Goal: Task Accomplishment & Management: Manage account settings

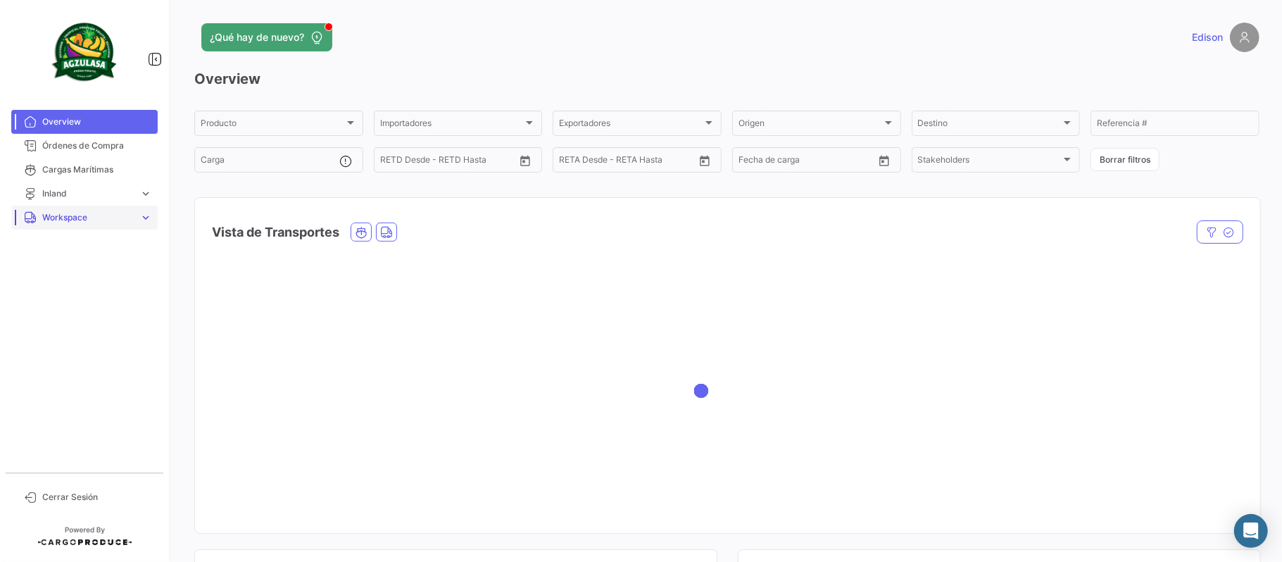
click at [100, 226] on link "Workspace expand_more" at bounding box center [84, 218] width 146 height 24
click at [56, 275] on span "Inland" at bounding box center [49, 271] width 25 height 13
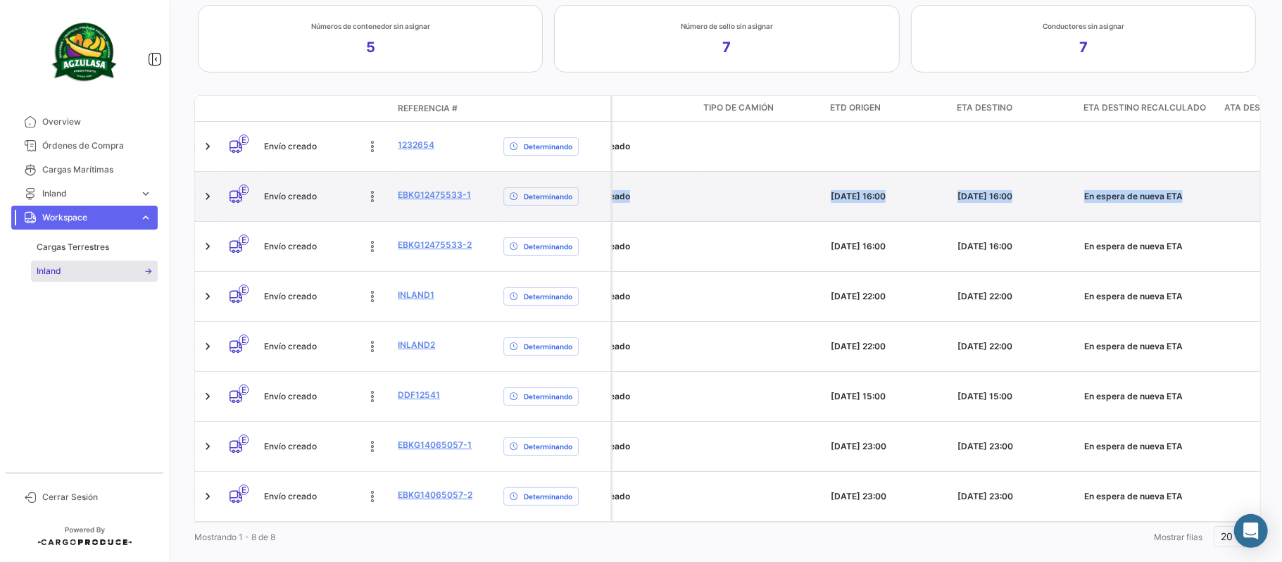
scroll to position [0, 1967]
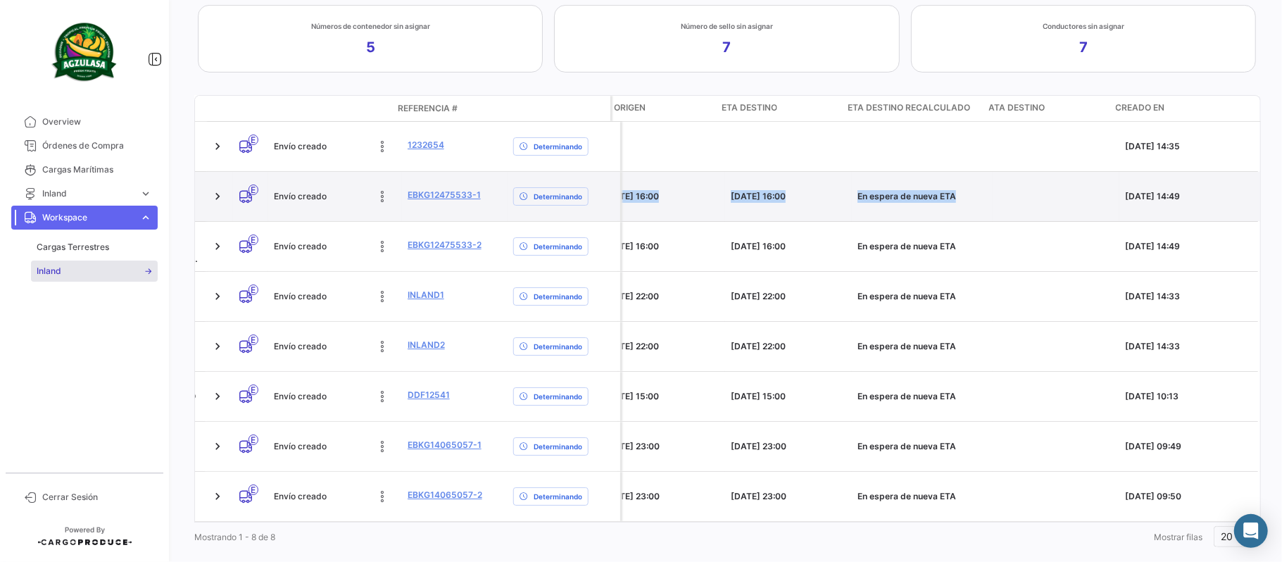
drag, startPoint x: 989, startPoint y: 210, endPoint x: 334, endPoint y: 204, distance: 655.0
click at [429, 198] on link "EBKG12475533-1" at bounding box center [443, 195] width 73 height 13
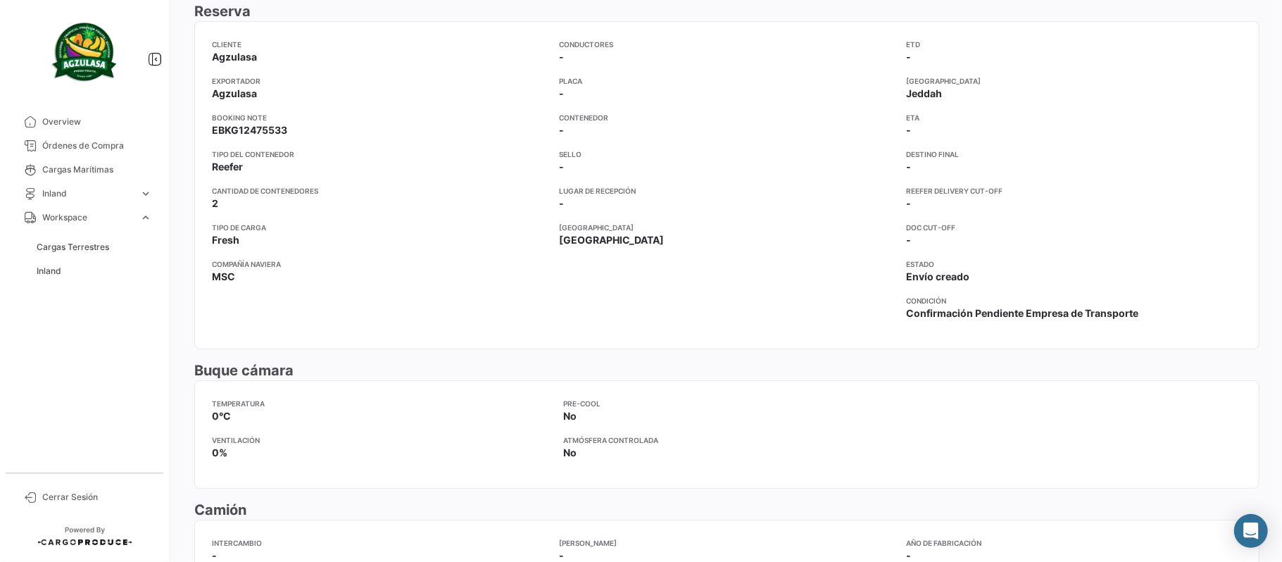
scroll to position [187, 0]
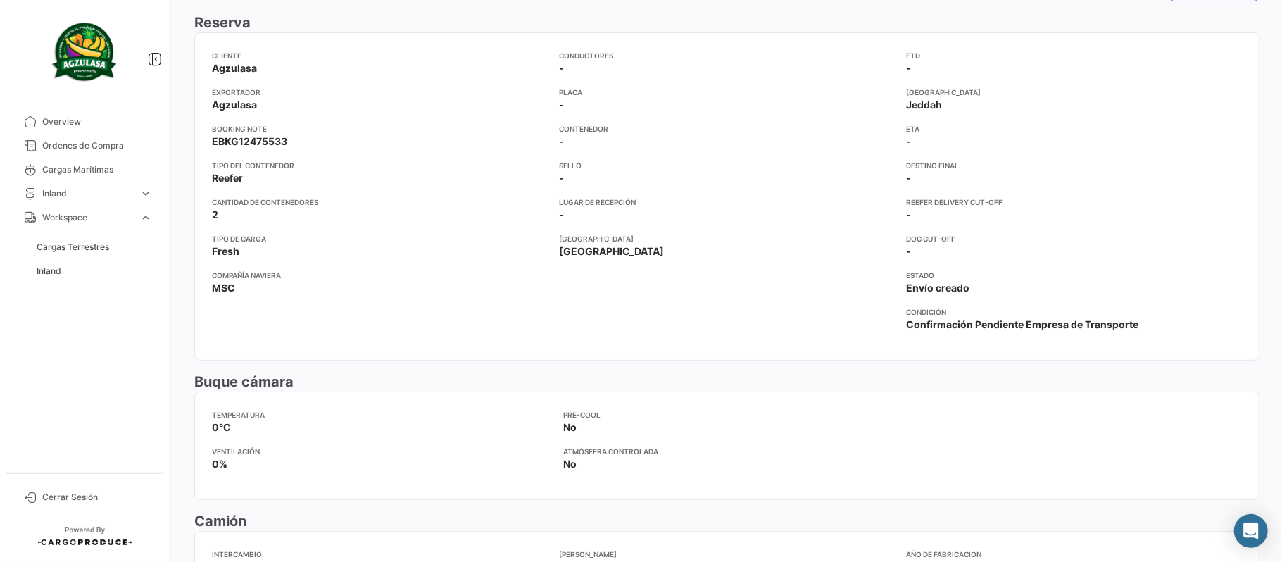
click at [578, 55] on app-card-info-title "Conductores" at bounding box center [586, 55] width 54 height 11
click at [566, 65] on app-card-info-list "Conductores -" at bounding box center [586, 62] width 54 height 25
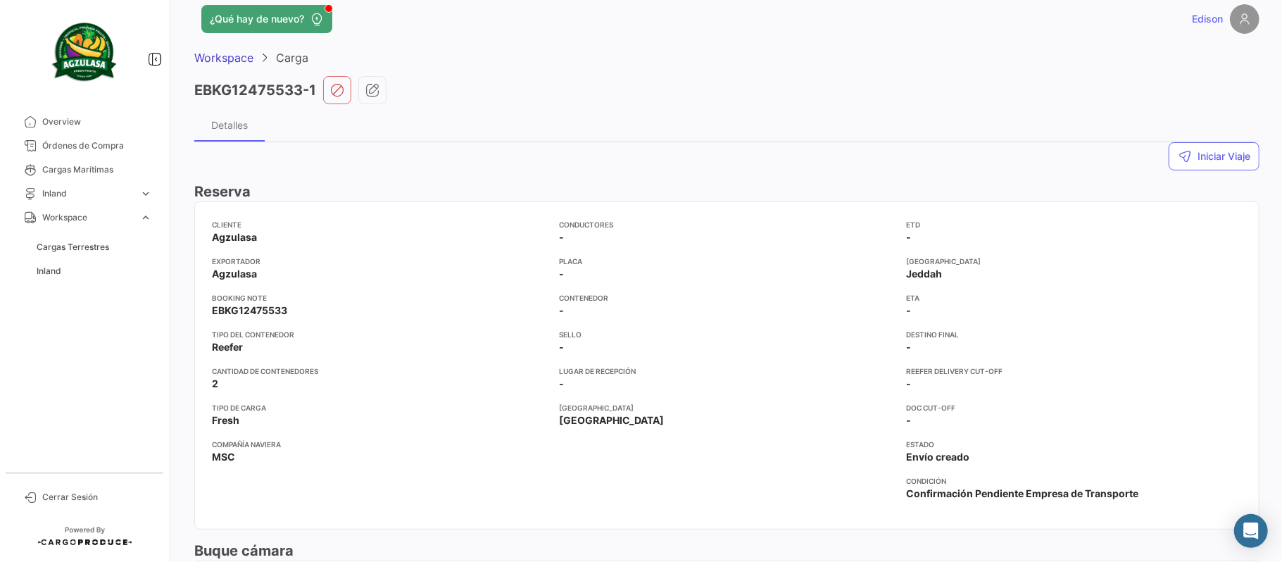
scroll to position [0, 0]
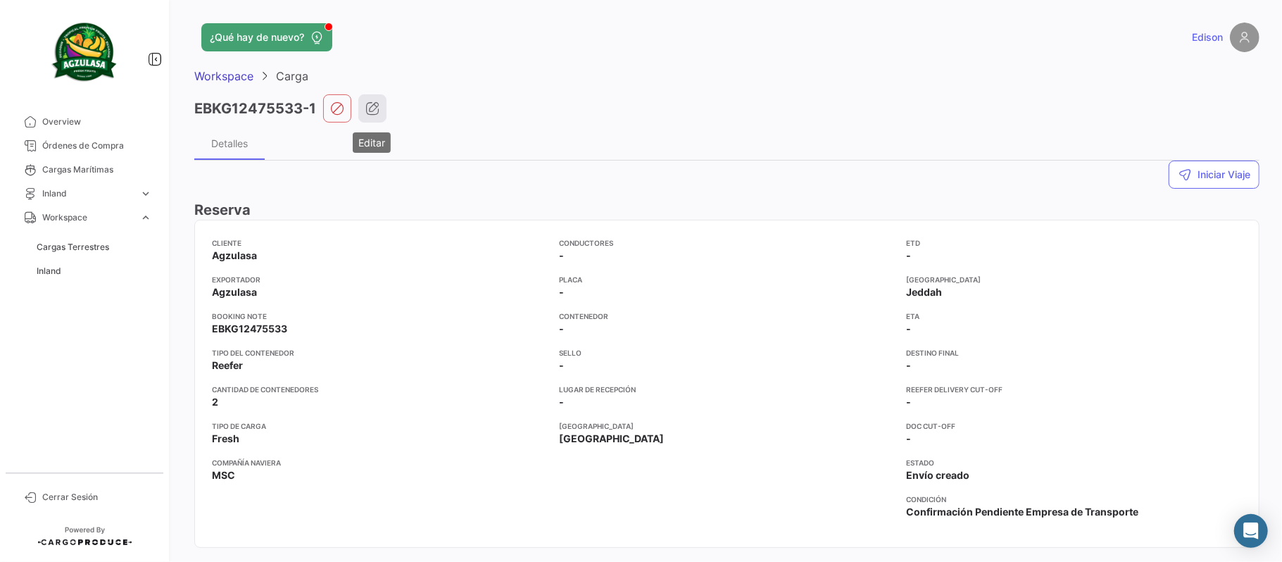
click at [373, 100] on button "button" at bounding box center [372, 108] width 28 height 28
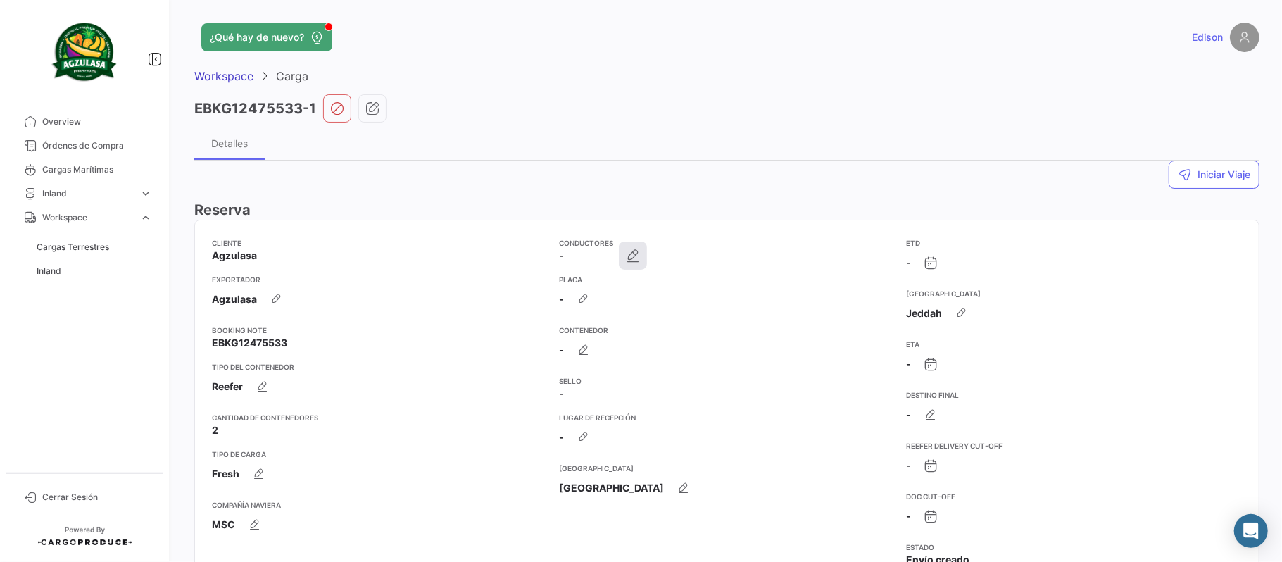
click at [635, 260] on icon "button" at bounding box center [633, 256] width 14 height 14
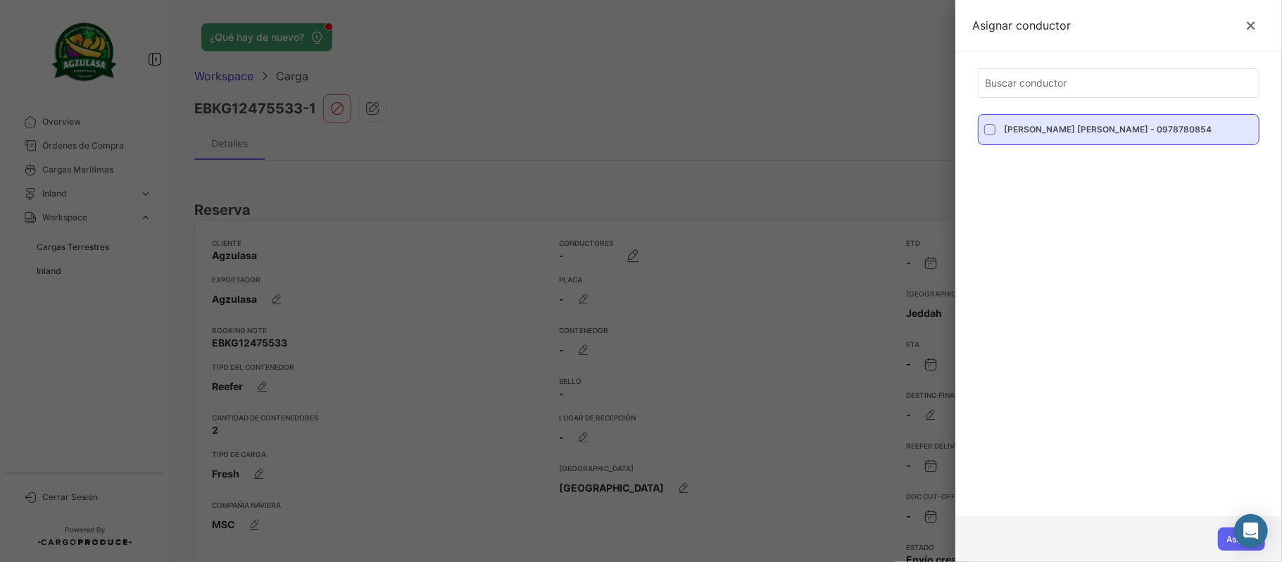
drag, startPoint x: 1138, startPoint y: 123, endPoint x: 1117, endPoint y: 127, distance: 21.7
click at [1138, 124] on div "[PERSON_NAME] [PERSON_NAME] - 0978780854" at bounding box center [1127, 130] width 246 height 24
click at [990, 135] on input "[PERSON_NAME] [PERSON_NAME] - 0978780854" at bounding box center [990, 135] width 1 height 1
checkbox input "true"
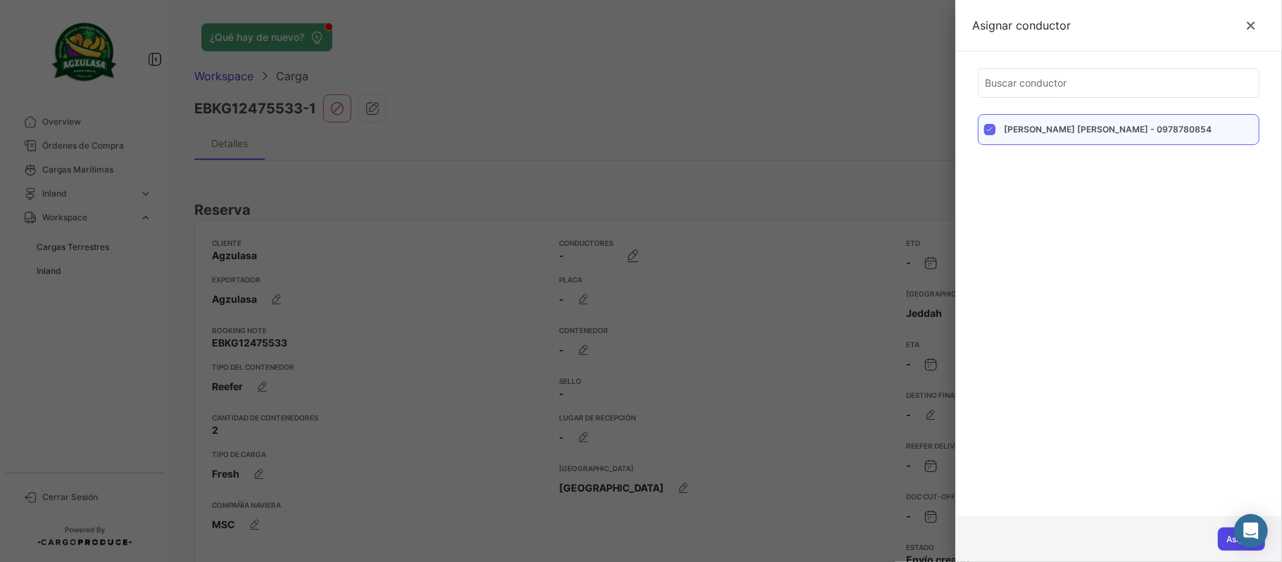
click at [1221, 539] on button "Asignar" at bounding box center [1241, 539] width 47 height 23
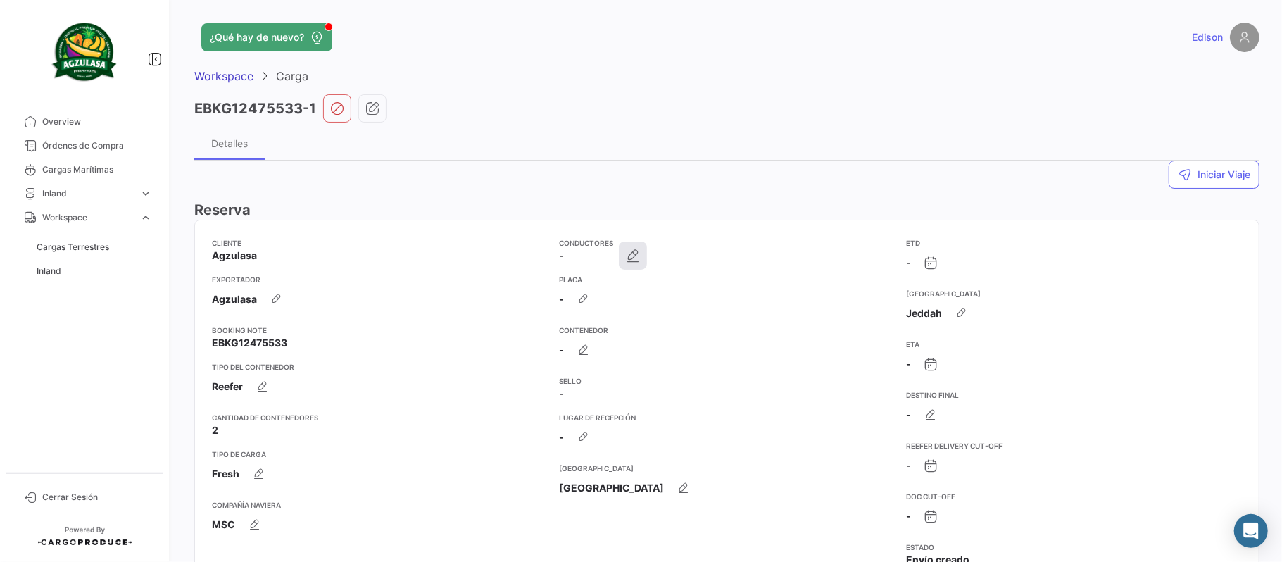
click at [629, 261] on div "Conductores -" at bounding box center [727, 255] width 336 height 37
click at [581, 301] on icon "button" at bounding box center [584, 299] width 14 height 14
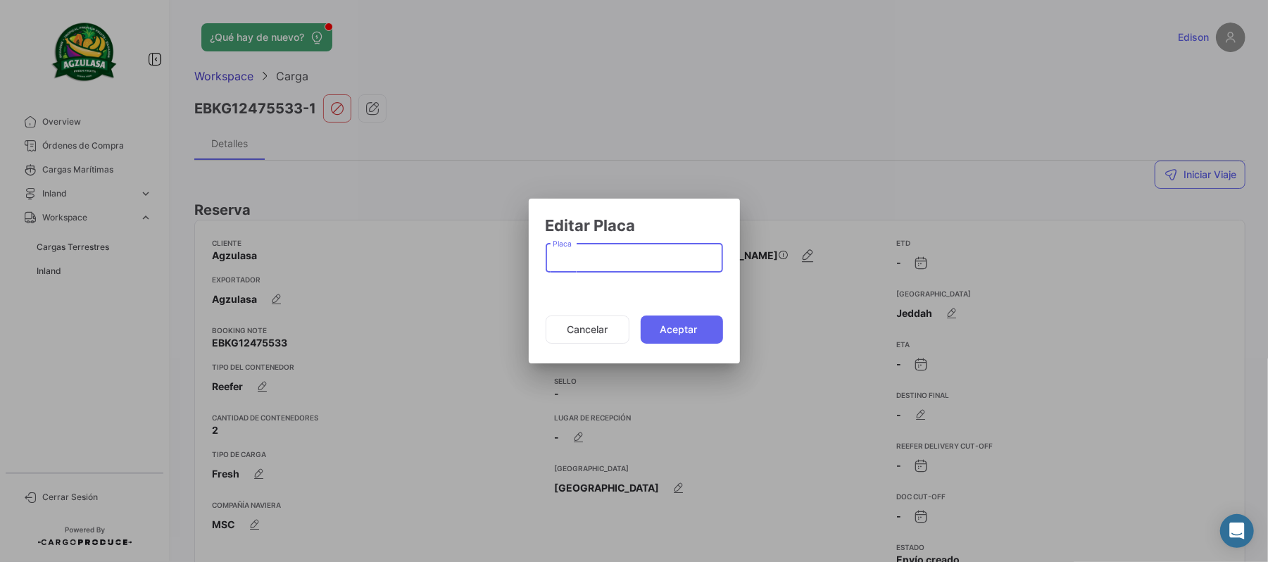
click at [601, 259] on input "Placa" at bounding box center [634, 261] width 163 height 12
type input "BAA1315"
click at [682, 333] on button "Aceptar" at bounding box center [682, 330] width 82 height 28
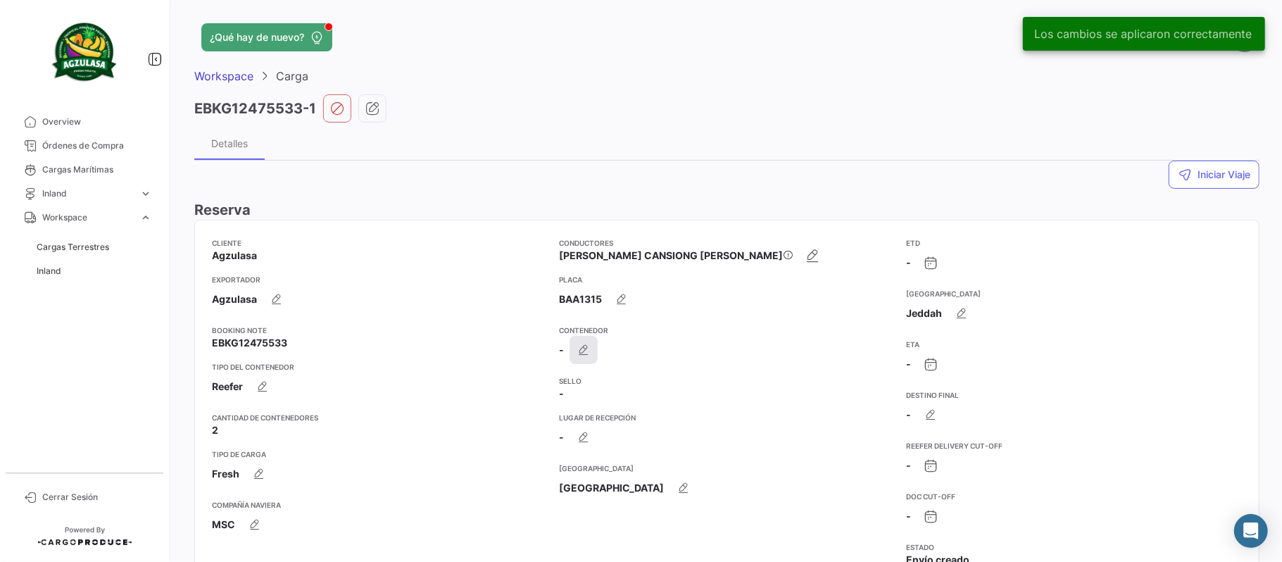
click at [578, 347] on icon "button" at bounding box center [584, 350] width 14 height 14
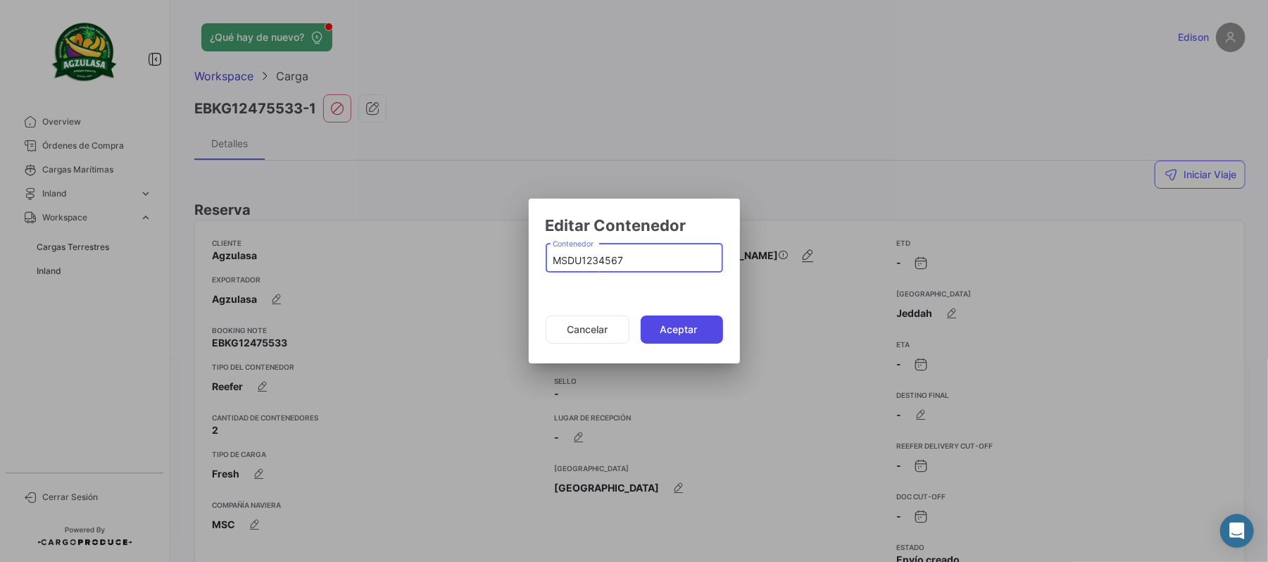
type input "MSDU1234567"
click at [699, 337] on button "Aceptar" at bounding box center [682, 330] width 82 height 28
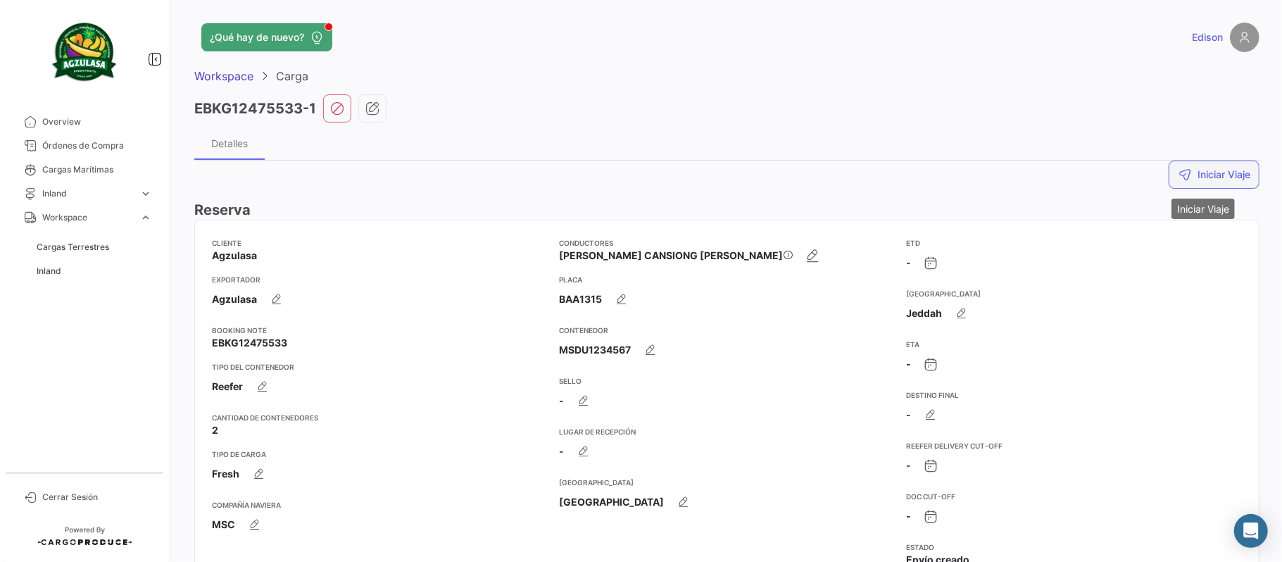
click at [1198, 175] on button "Iniciar Viaje" at bounding box center [1214, 175] width 91 height 28
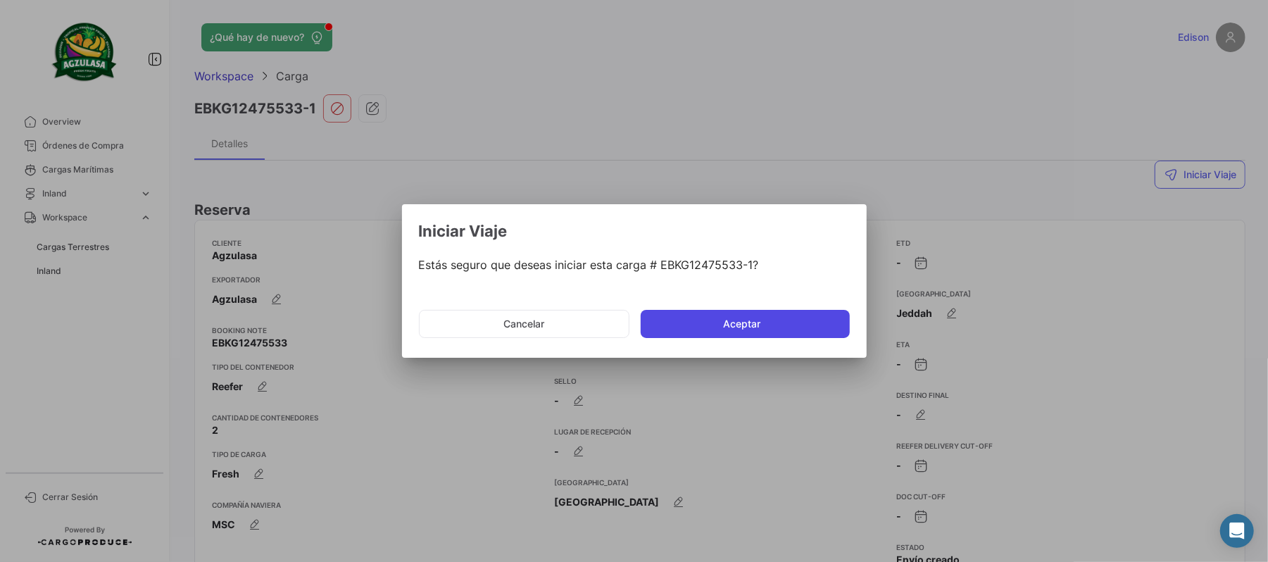
click at [709, 330] on button "Aceptar" at bounding box center [745, 324] width 209 height 28
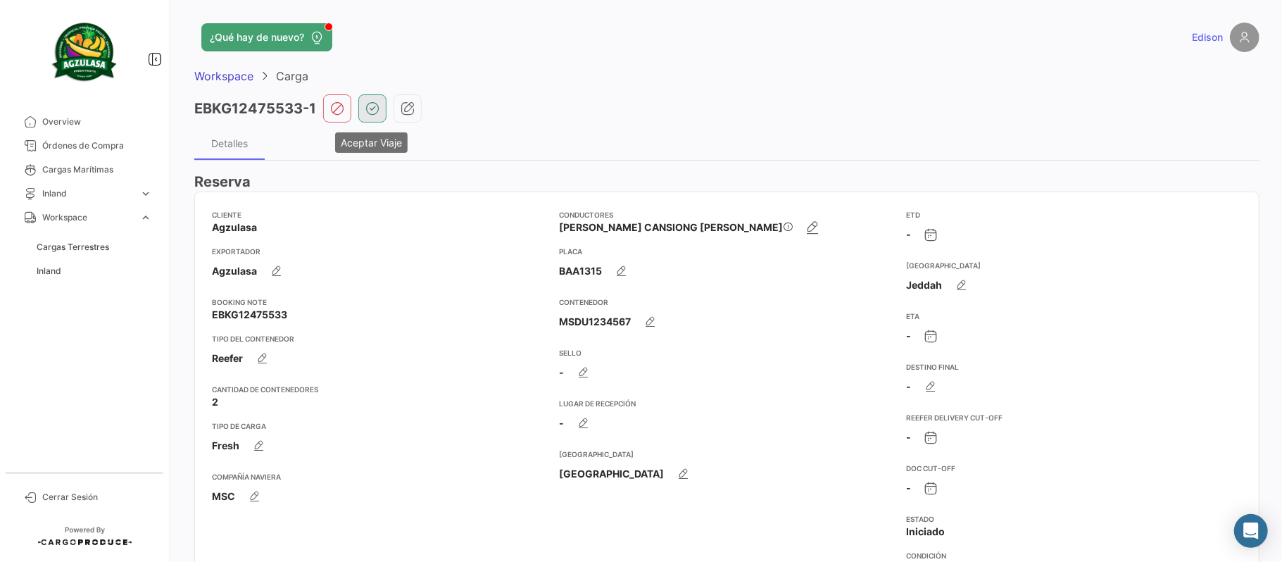
click at [370, 114] on icon "button" at bounding box center [373, 108] width 14 height 14
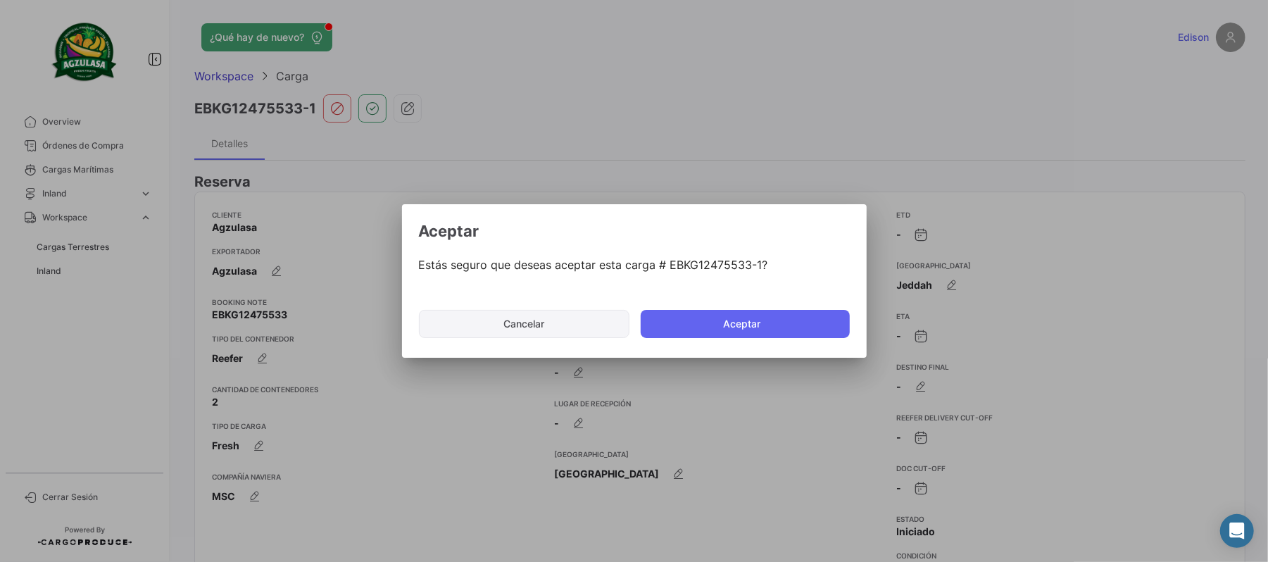
click at [568, 313] on button "Cancelar" at bounding box center [524, 324] width 211 height 28
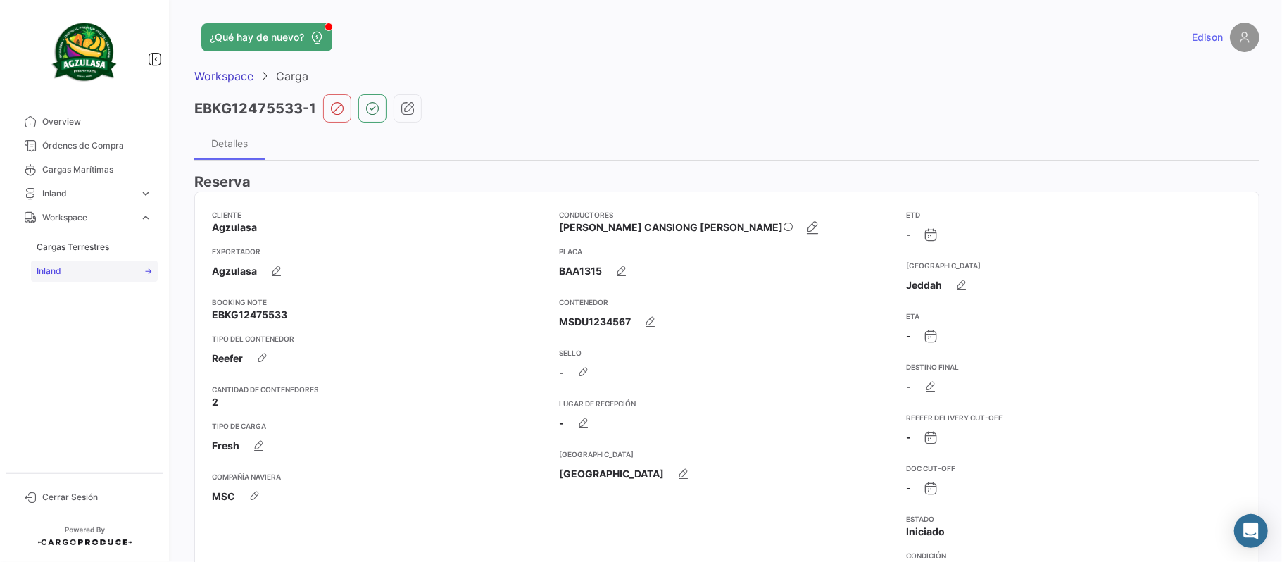
click at [55, 273] on span "Inland" at bounding box center [49, 271] width 25 height 13
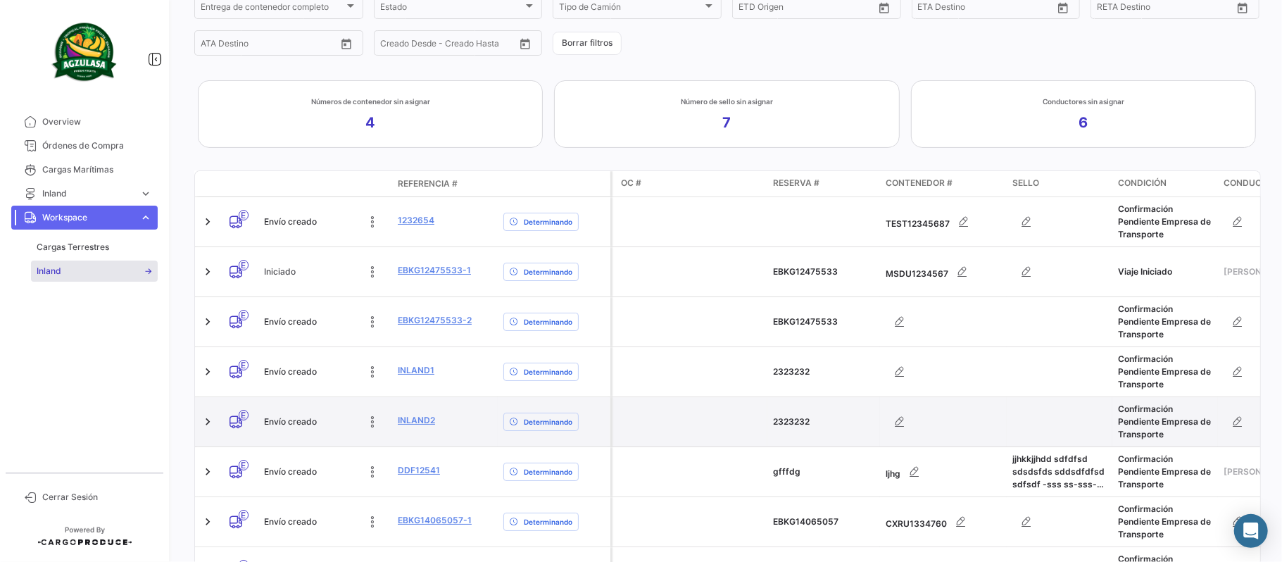
scroll to position [282, 0]
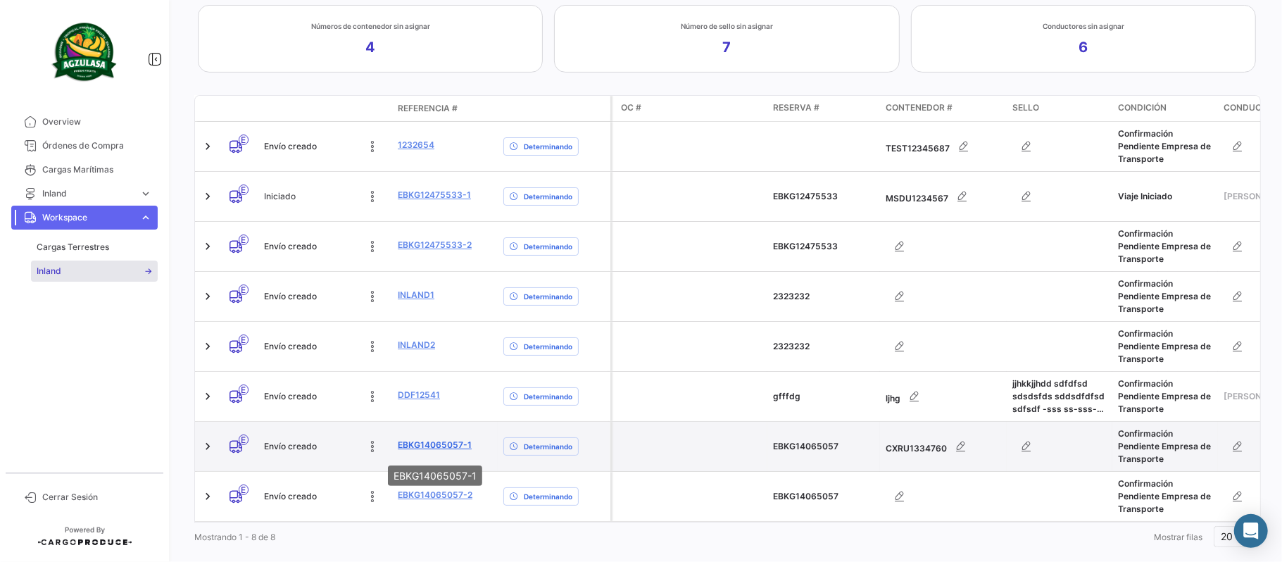
click at [437, 449] on link "EBKG14065057-1" at bounding box center [435, 445] width 74 height 13
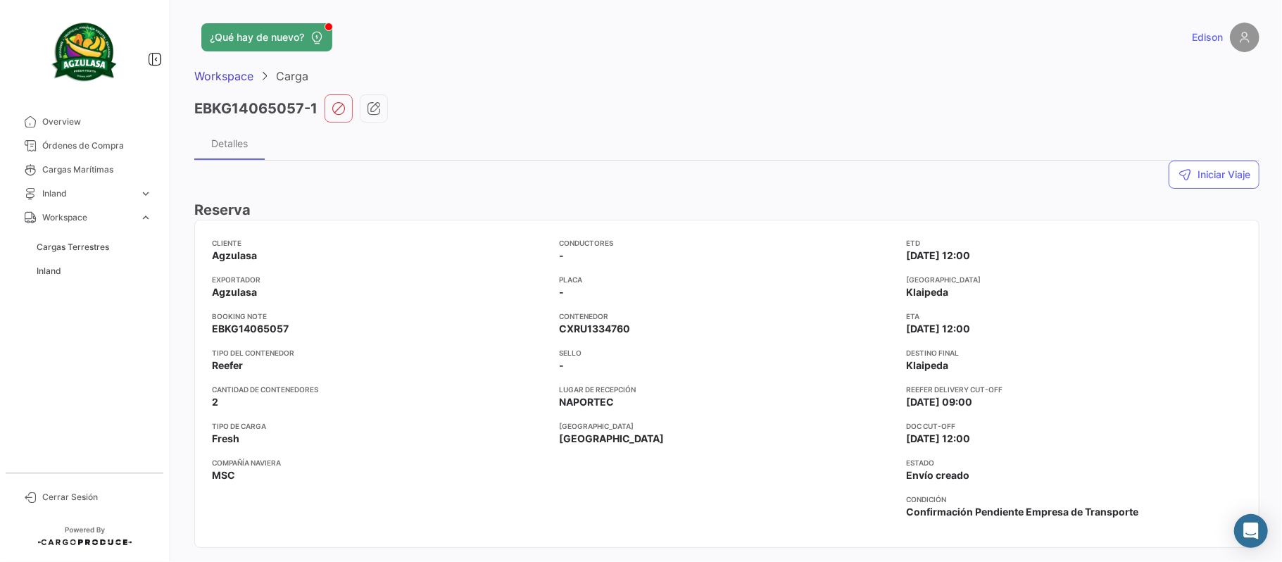
click at [573, 246] on app-card-info-title "Conductores" at bounding box center [586, 242] width 54 height 11
click at [565, 246] on app-card-info-title "Conductores" at bounding box center [586, 242] width 54 height 11
click at [375, 104] on icon "button" at bounding box center [374, 108] width 14 height 14
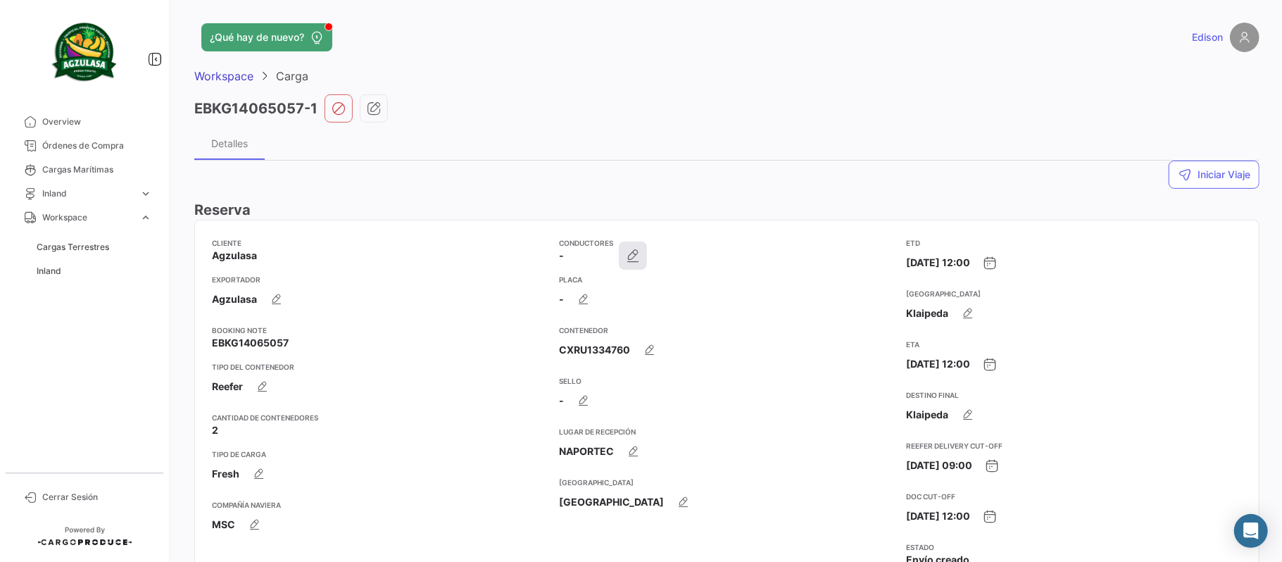
click at [630, 258] on icon "button" at bounding box center [633, 256] width 14 height 14
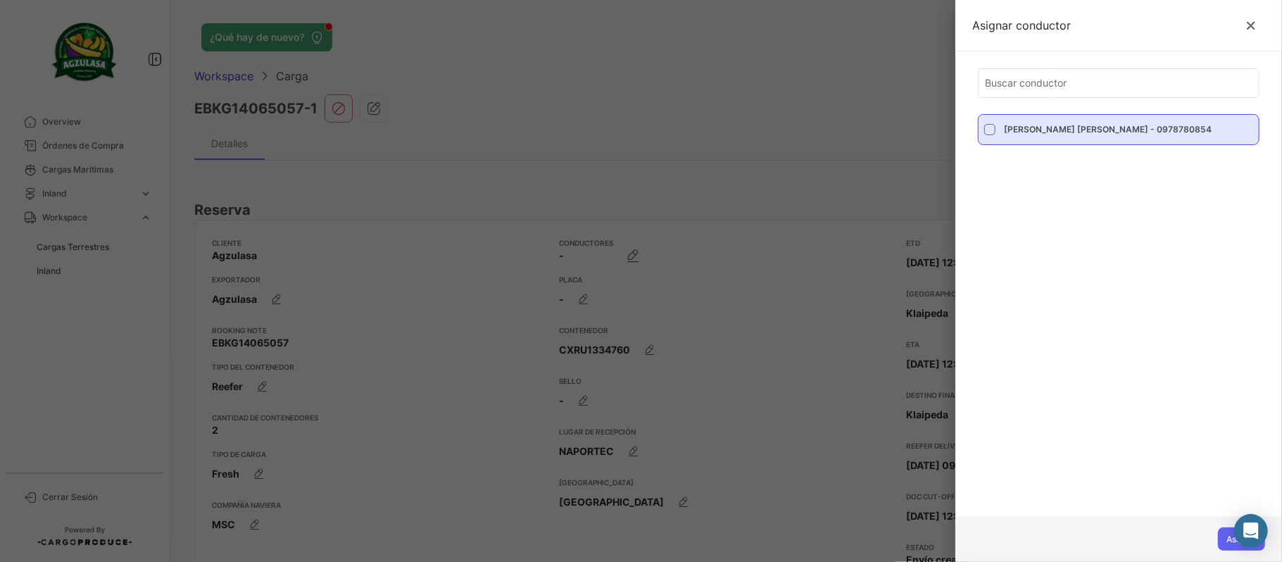
click at [989, 127] on span at bounding box center [990, 129] width 11 height 11
click at [990, 135] on input "[PERSON_NAME] [PERSON_NAME] - 0978780854" at bounding box center [990, 135] width 1 height 1
checkbox input "true"
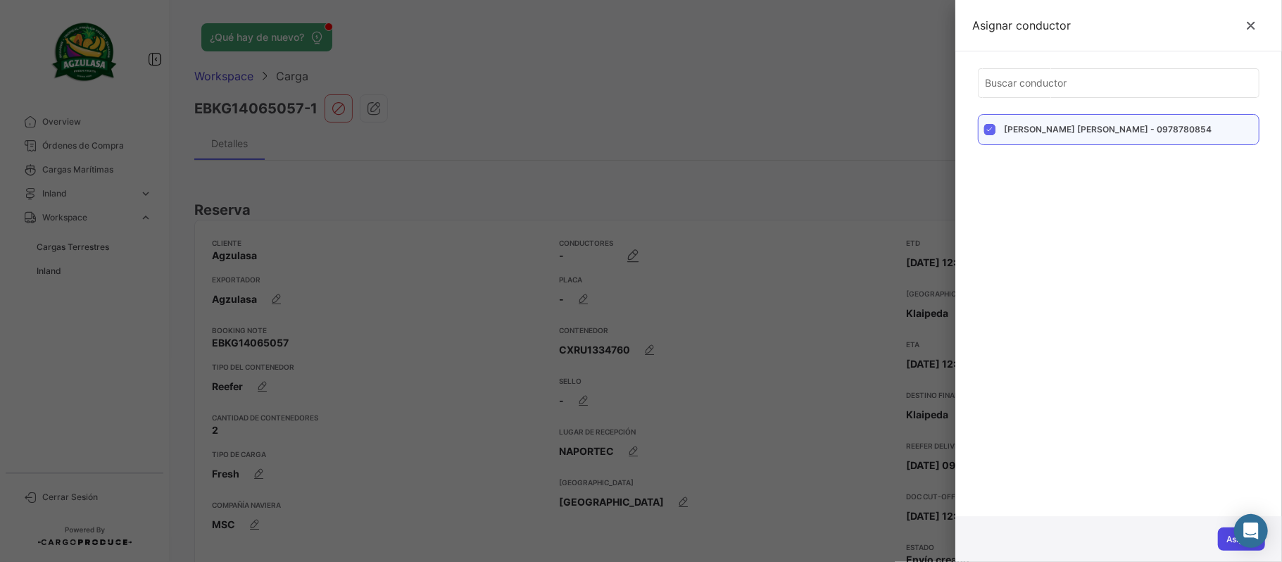
click at [1225, 541] on button "Asignar" at bounding box center [1241, 539] width 47 height 23
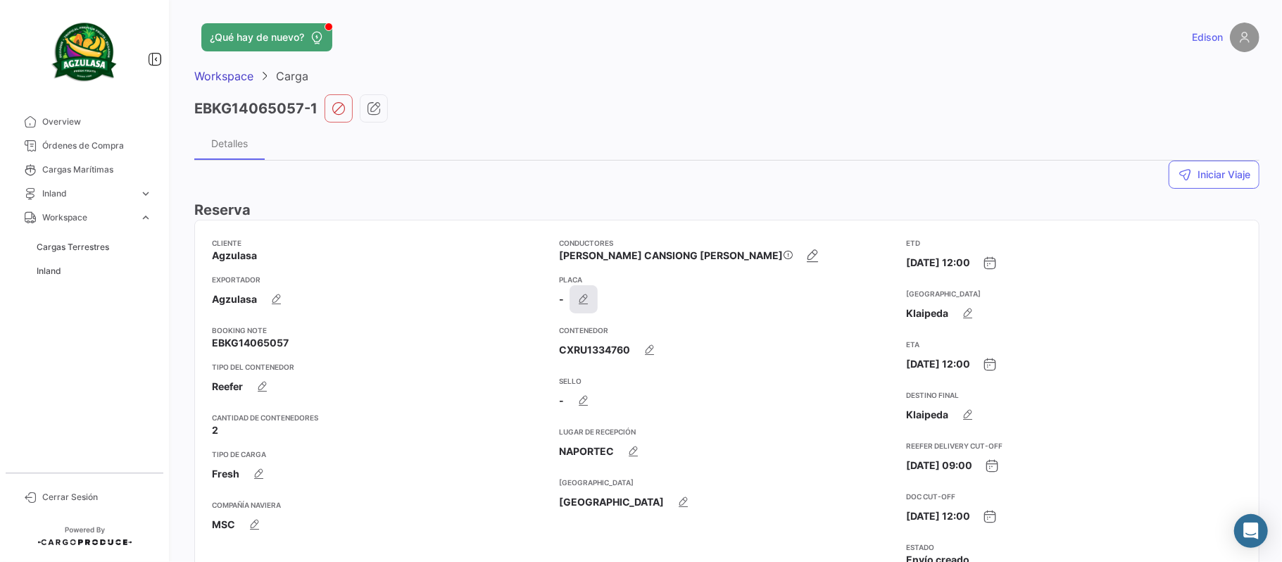
click at [581, 306] on icon "button" at bounding box center [584, 299] width 14 height 14
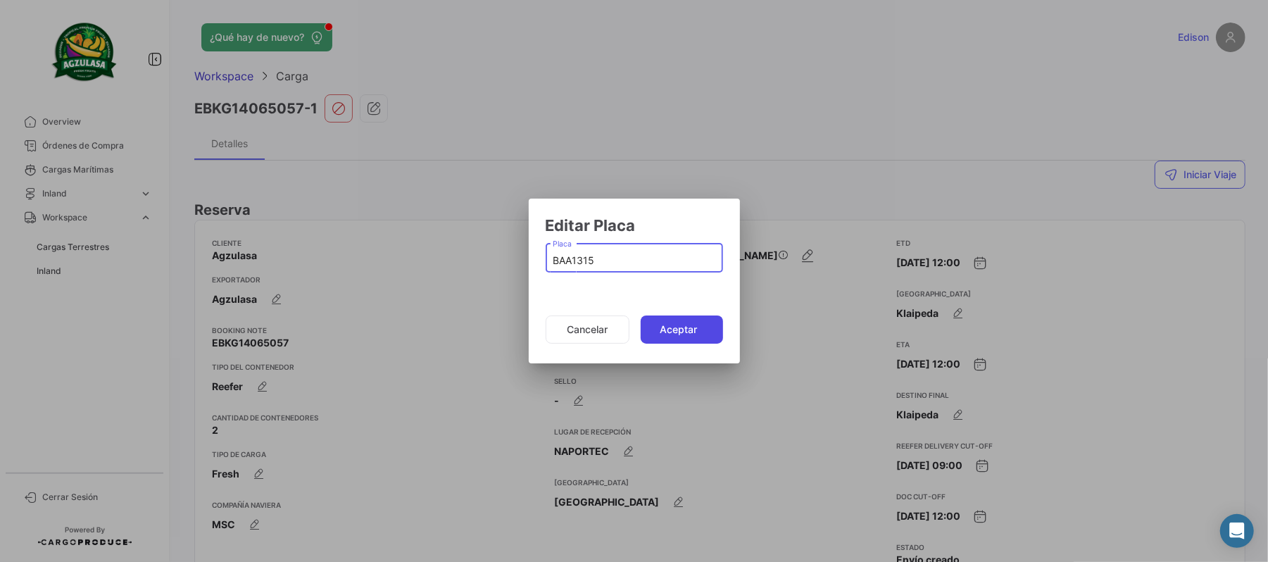
type input "BAA1315"
click at [683, 333] on button "Aceptar" at bounding box center [682, 330] width 82 height 28
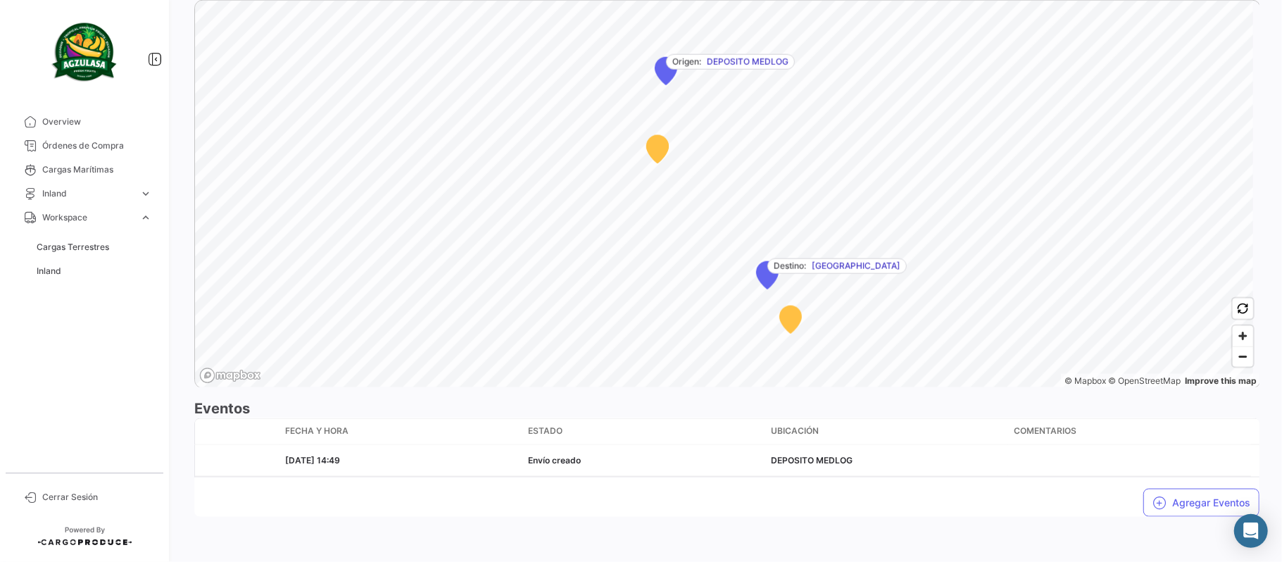
scroll to position [973, 0]
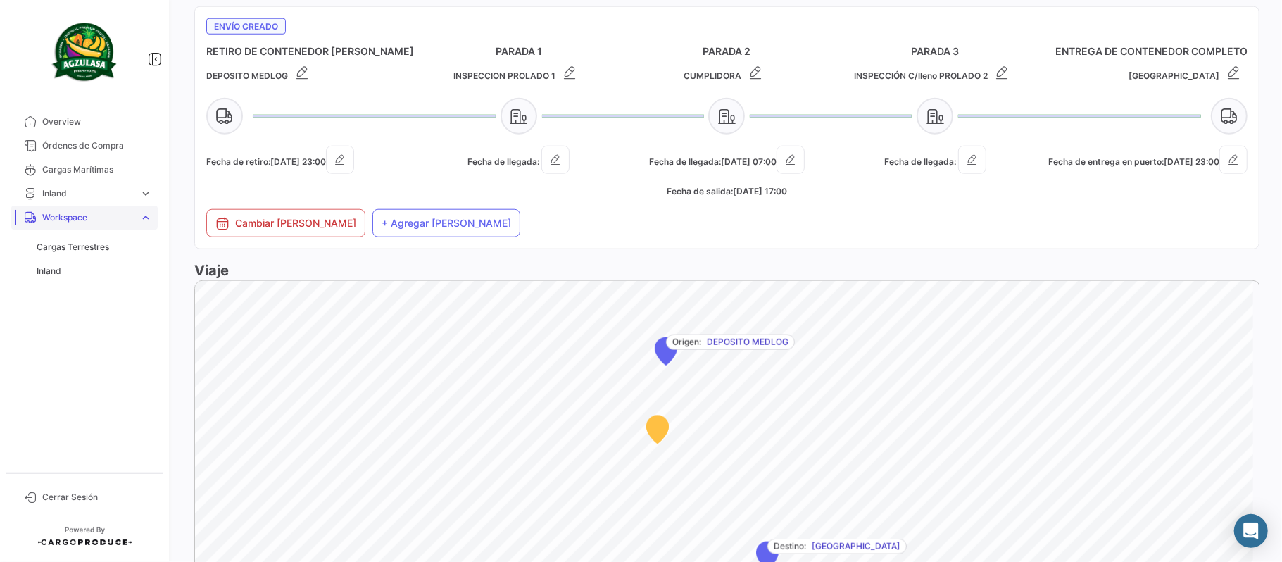
click at [71, 218] on span "Workspace" at bounding box center [88, 217] width 92 height 13
click at [75, 220] on span "Workspace" at bounding box center [88, 217] width 92 height 13
click at [65, 261] on link "Inland" at bounding box center [94, 271] width 127 height 21
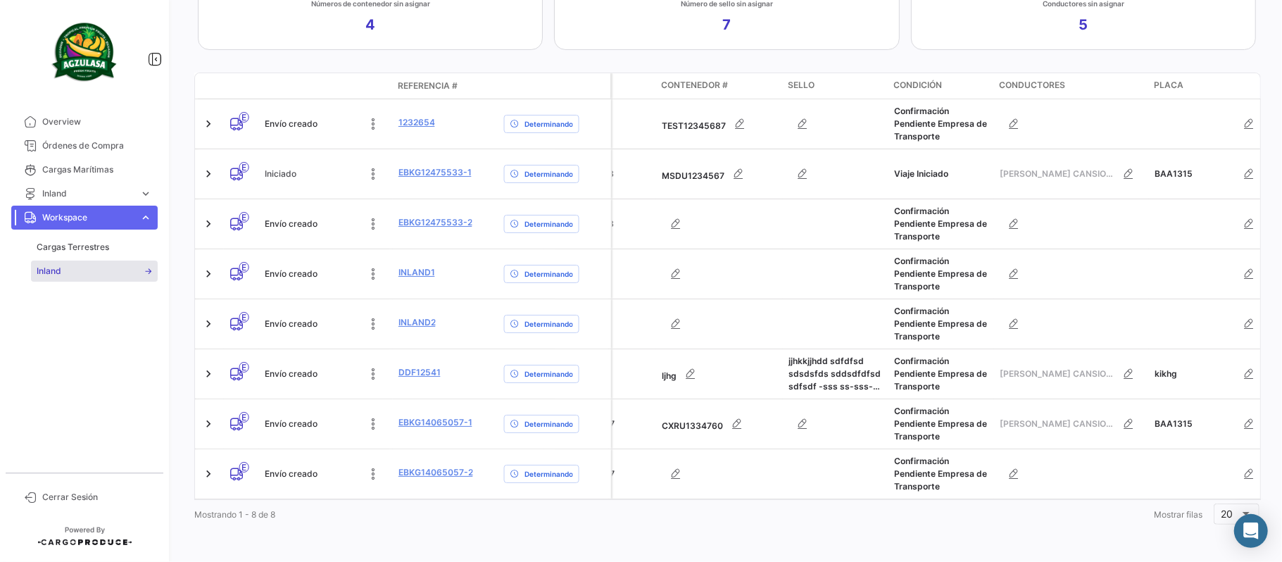
scroll to position [0, 218]
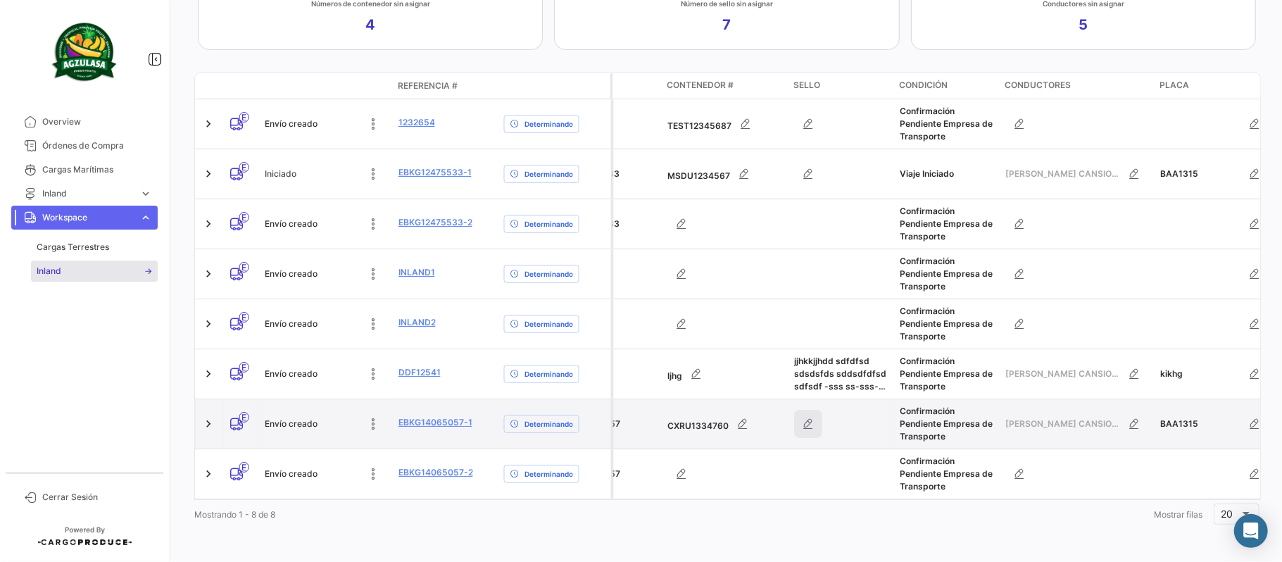
click at [810, 417] on icon "button" at bounding box center [808, 424] width 14 height 14
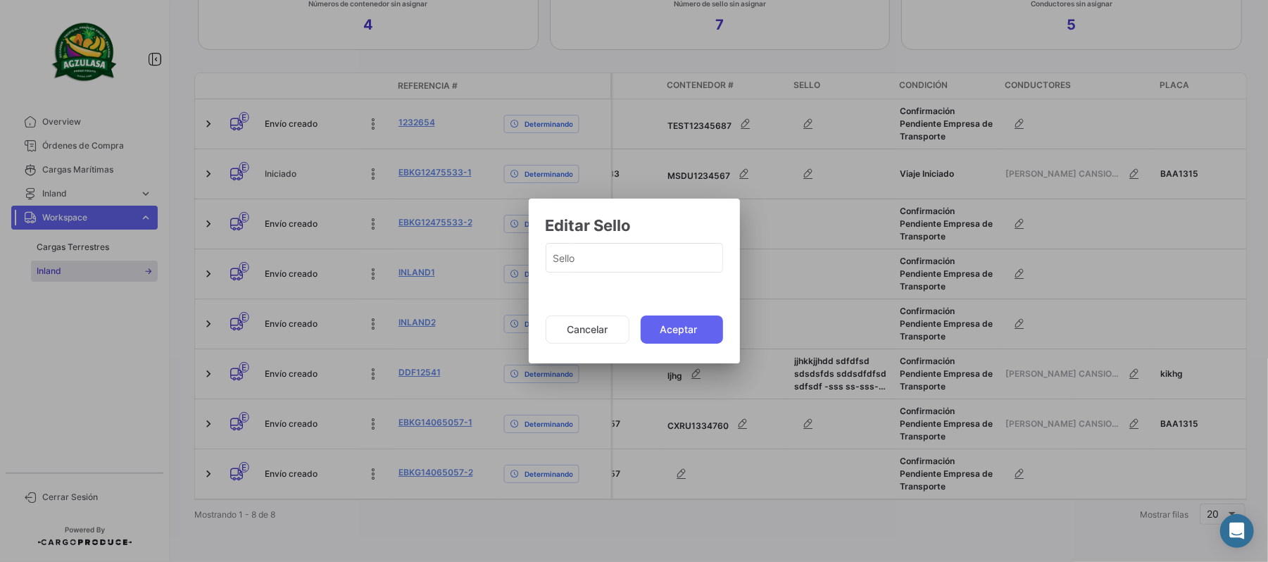
click at [775, 249] on div at bounding box center [634, 281] width 1268 height 562
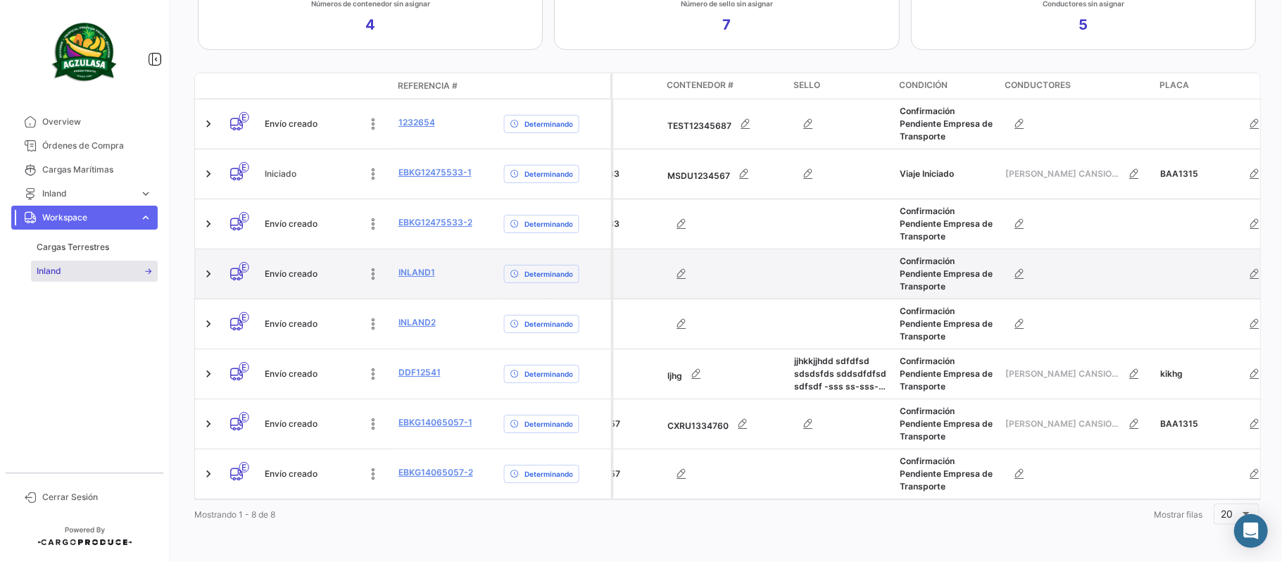
scroll to position [135, 0]
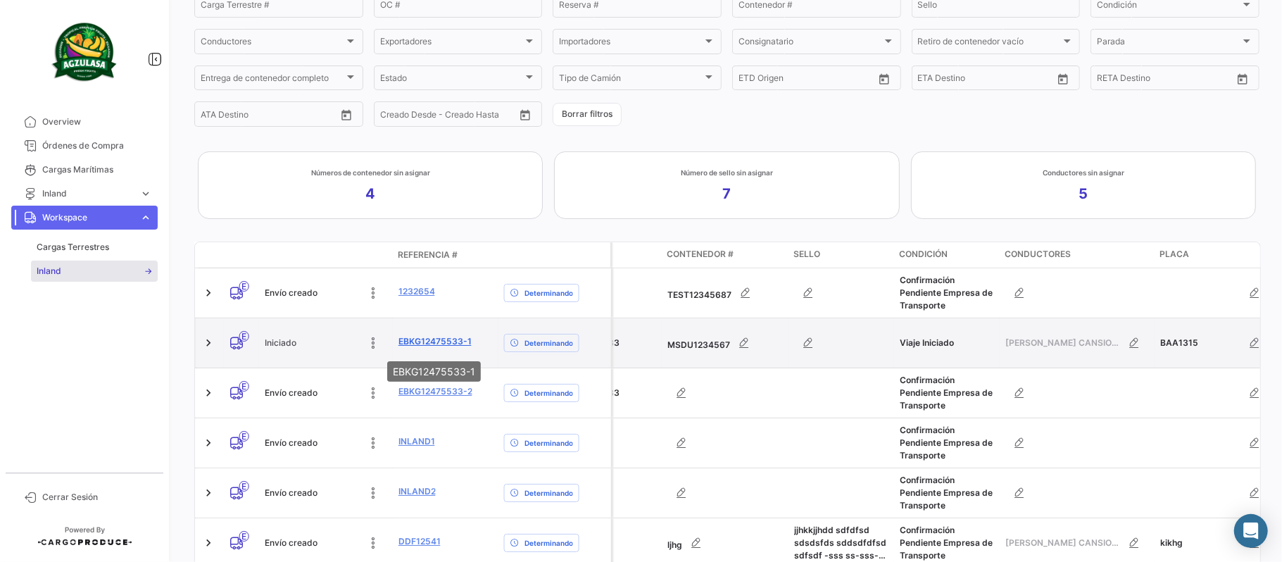
click at [435, 347] on link "EBKG12475533-1" at bounding box center [435, 341] width 73 height 13
